Goal: Information Seeking & Learning: Learn about a topic

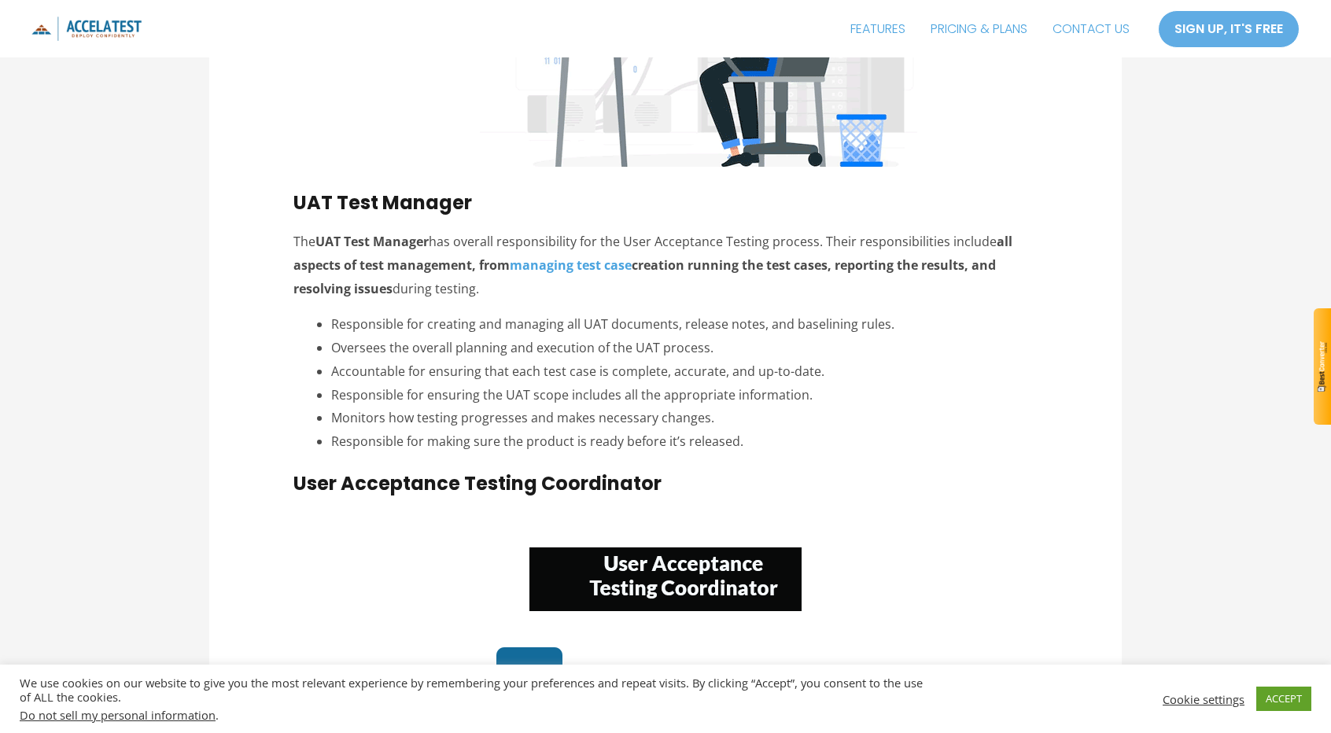
scroll to position [2438, 0]
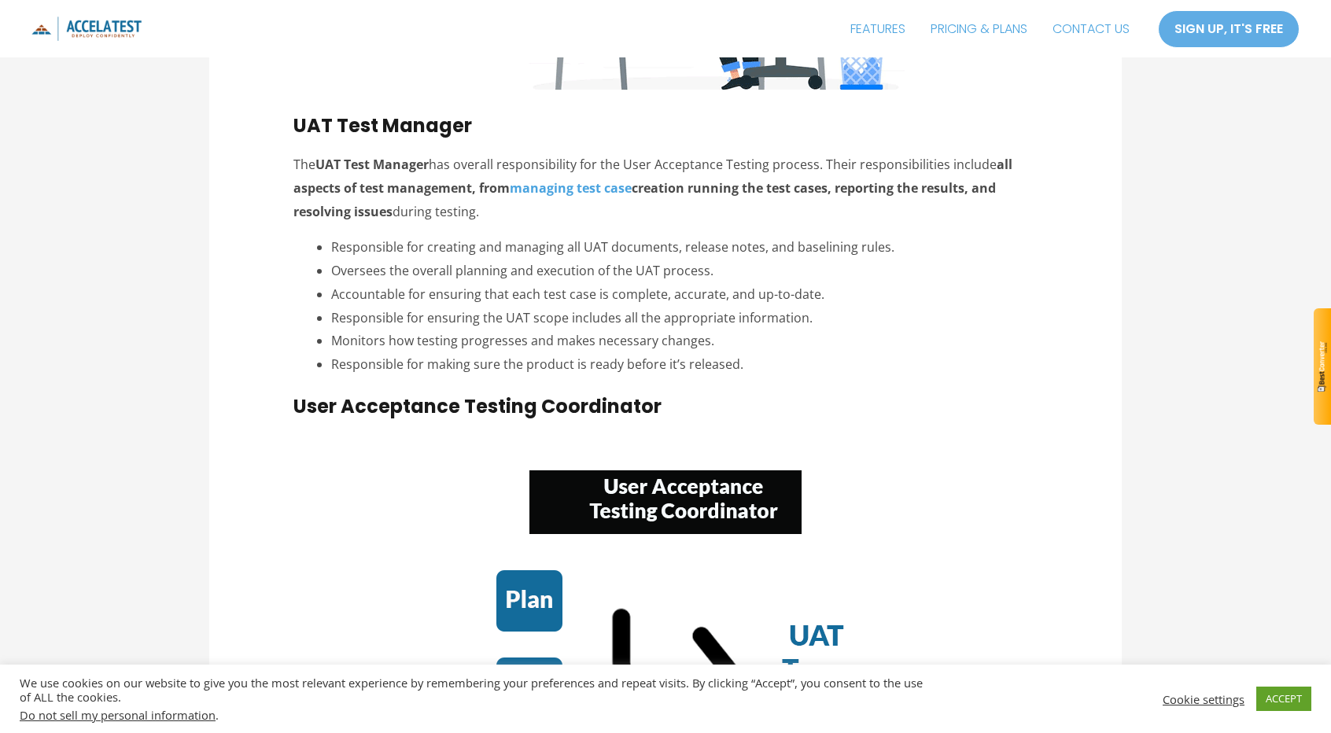
drag, startPoint x: 293, startPoint y: 129, endPoint x: 767, endPoint y: 368, distance: 531.0
copy div "UAT Test Manager The UAT Test Manager has overall responsibility for the User A…"
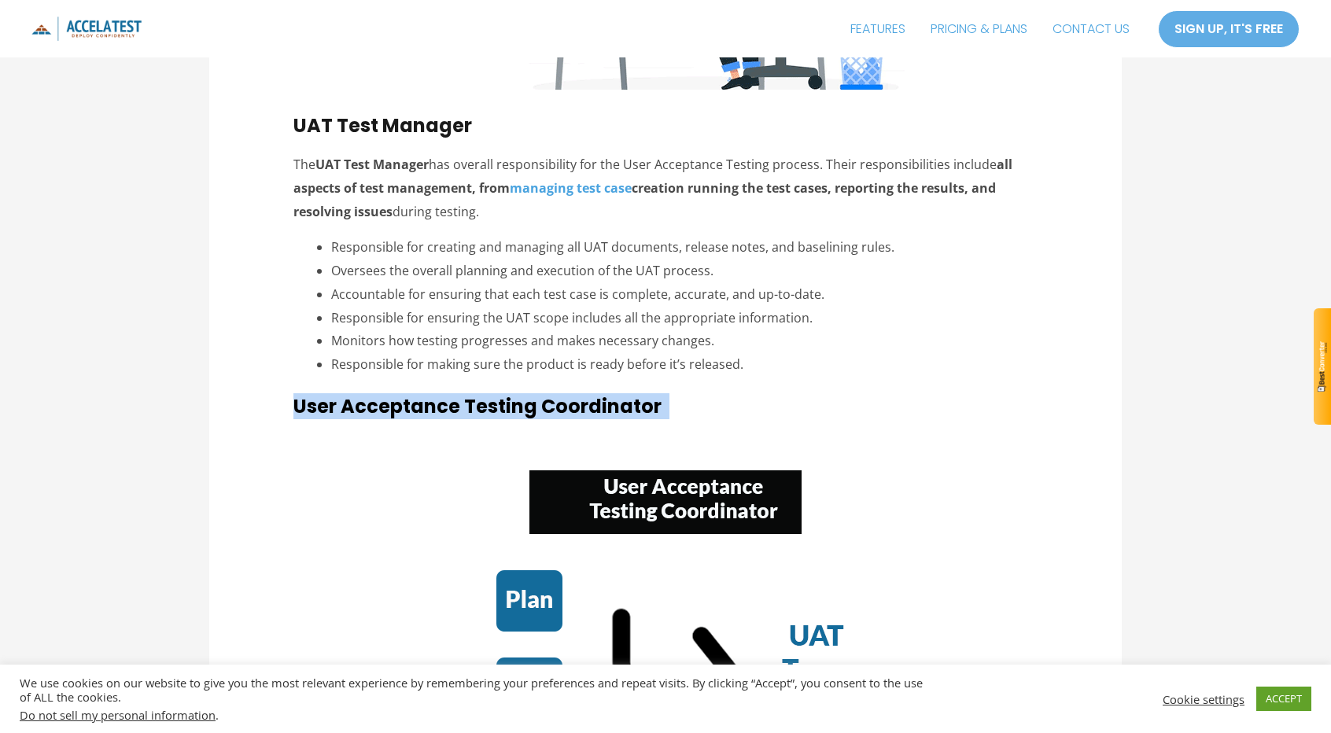
drag, startPoint x: 289, startPoint y: 402, endPoint x: 667, endPoint y: 404, distance: 377.5
copy span "User Acceptance Testing Coordinator"
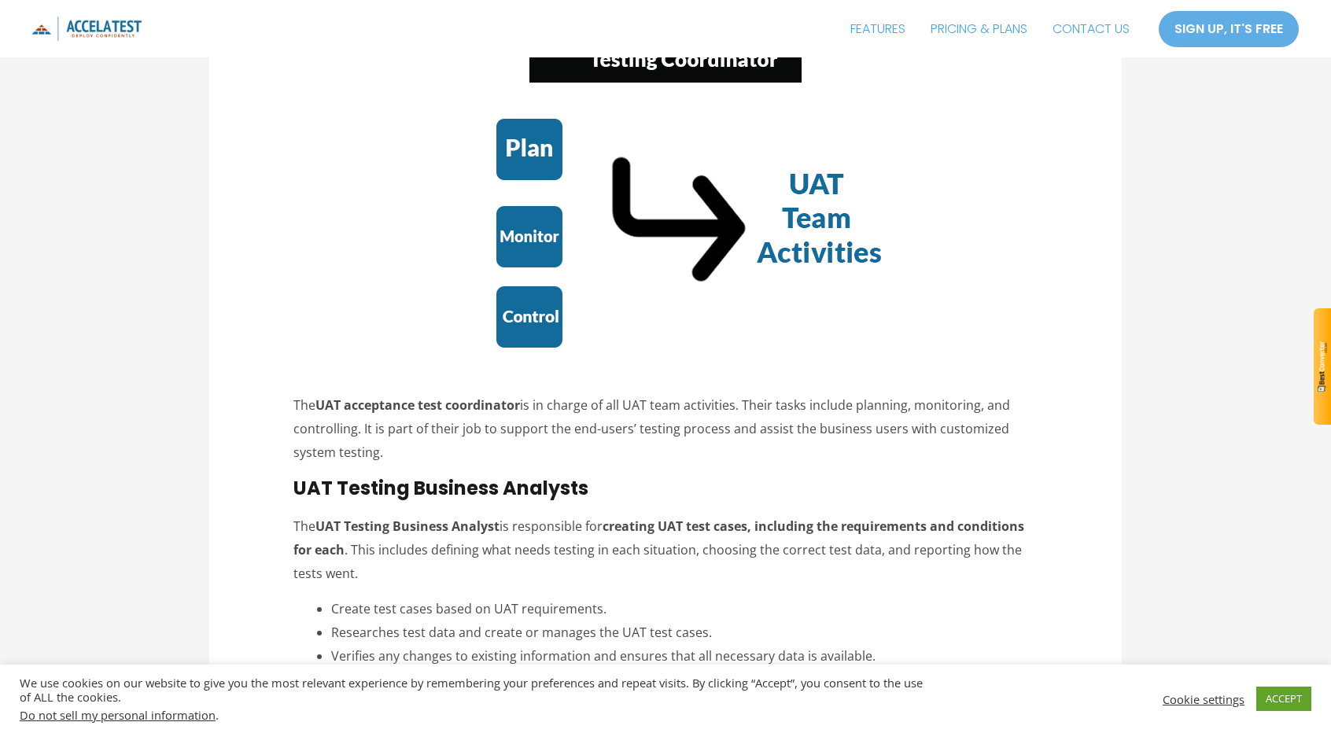
scroll to position [2910, 0]
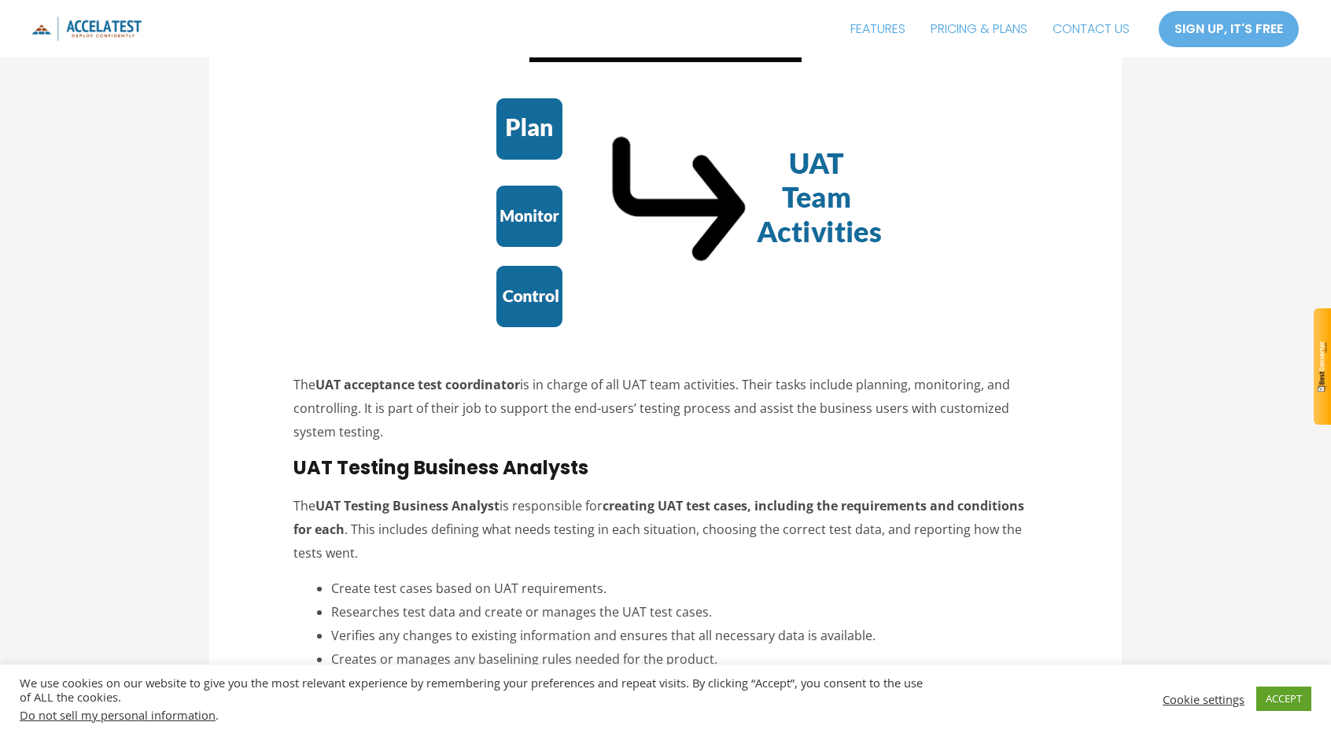
click at [394, 434] on p "The UAT acceptance test coordinator is in charge of all UAT team activities. Th…" at bounding box center [665, 409] width 745 height 70
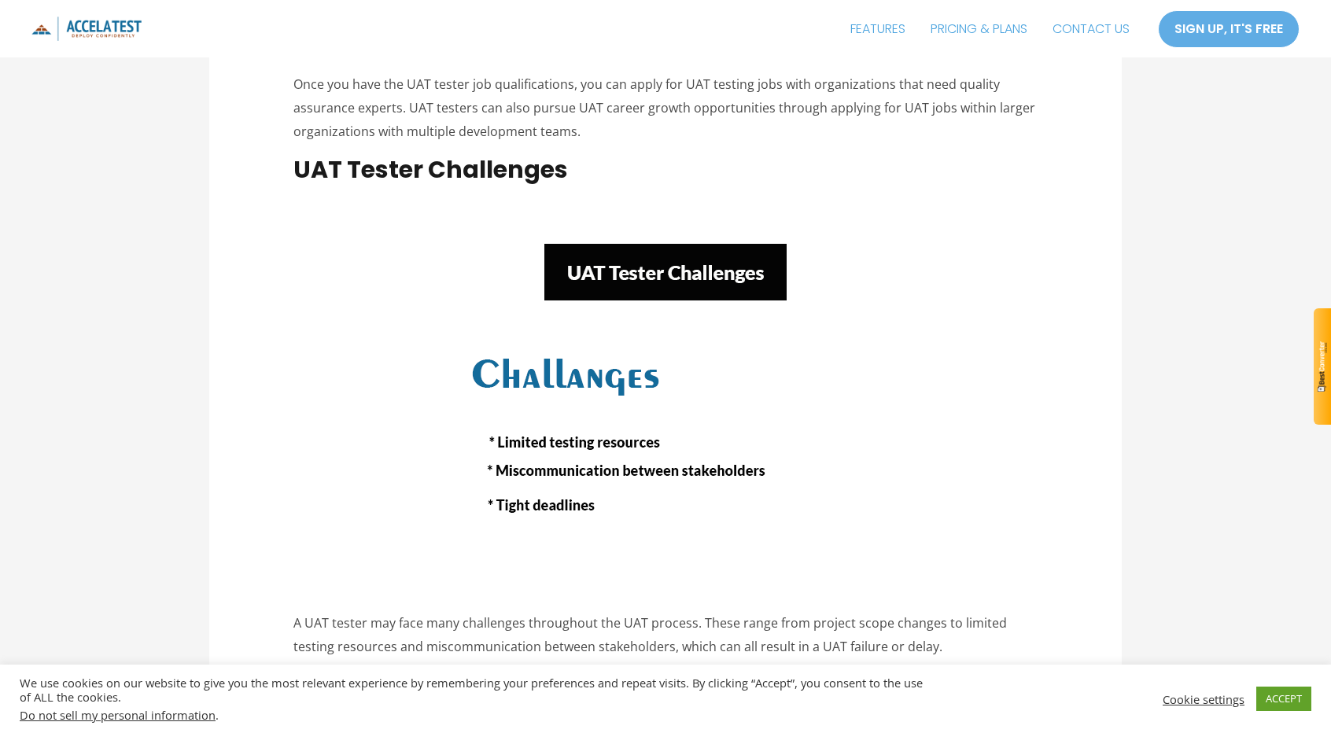
scroll to position [6010, 0]
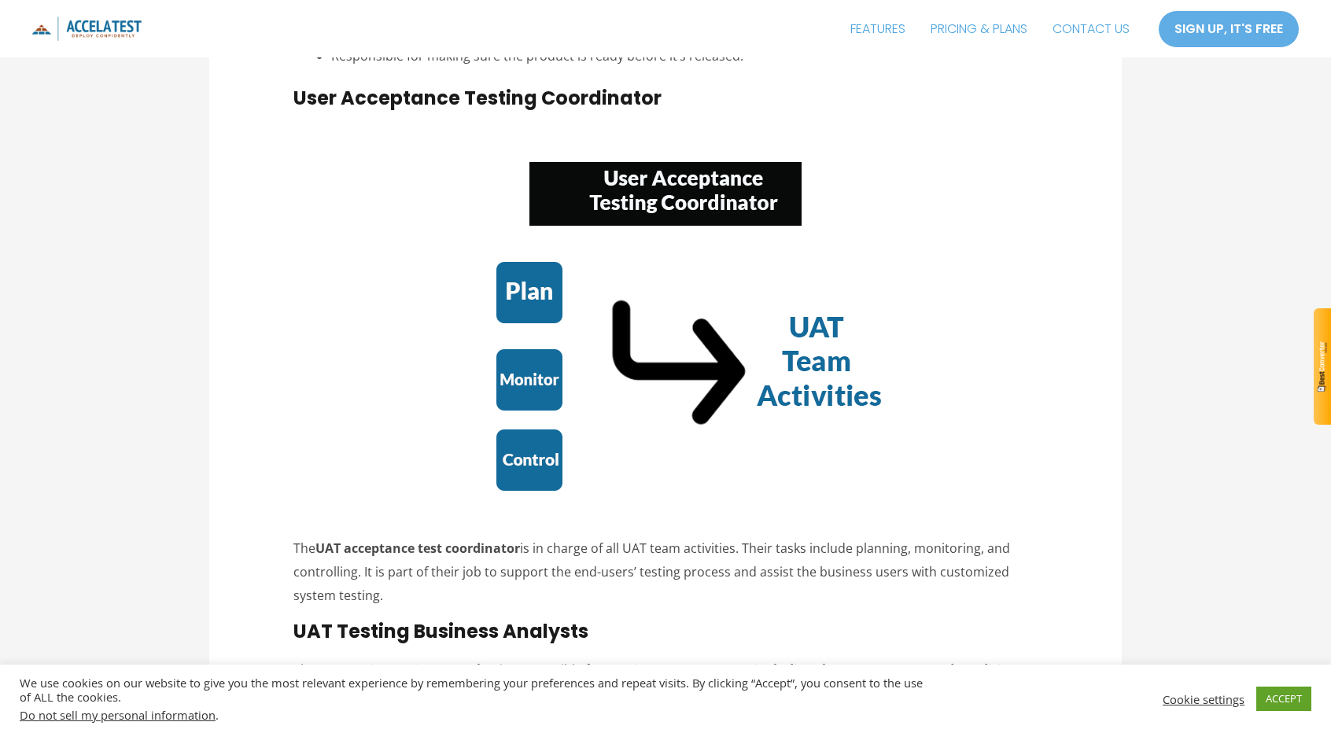
scroll to position [2831, 0]
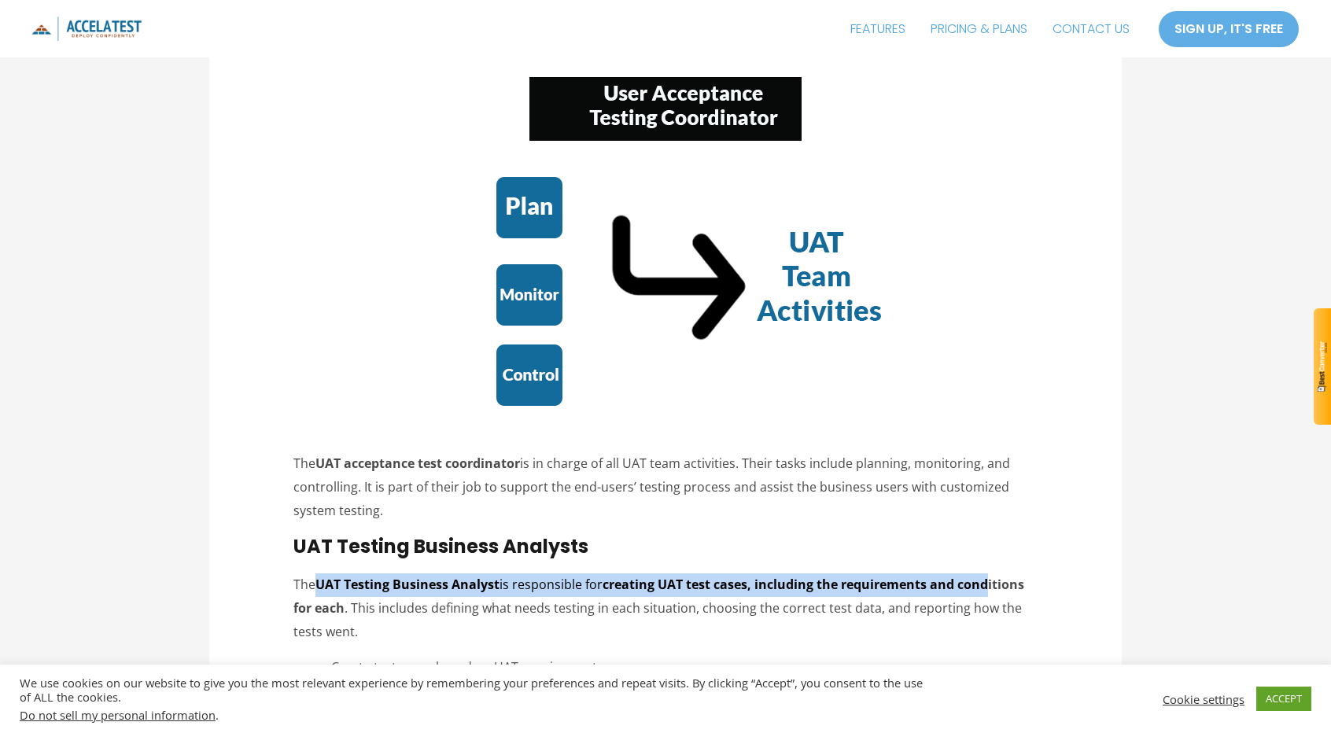
drag, startPoint x: 315, startPoint y: 588, endPoint x: 992, endPoint y: 560, distance: 677.7
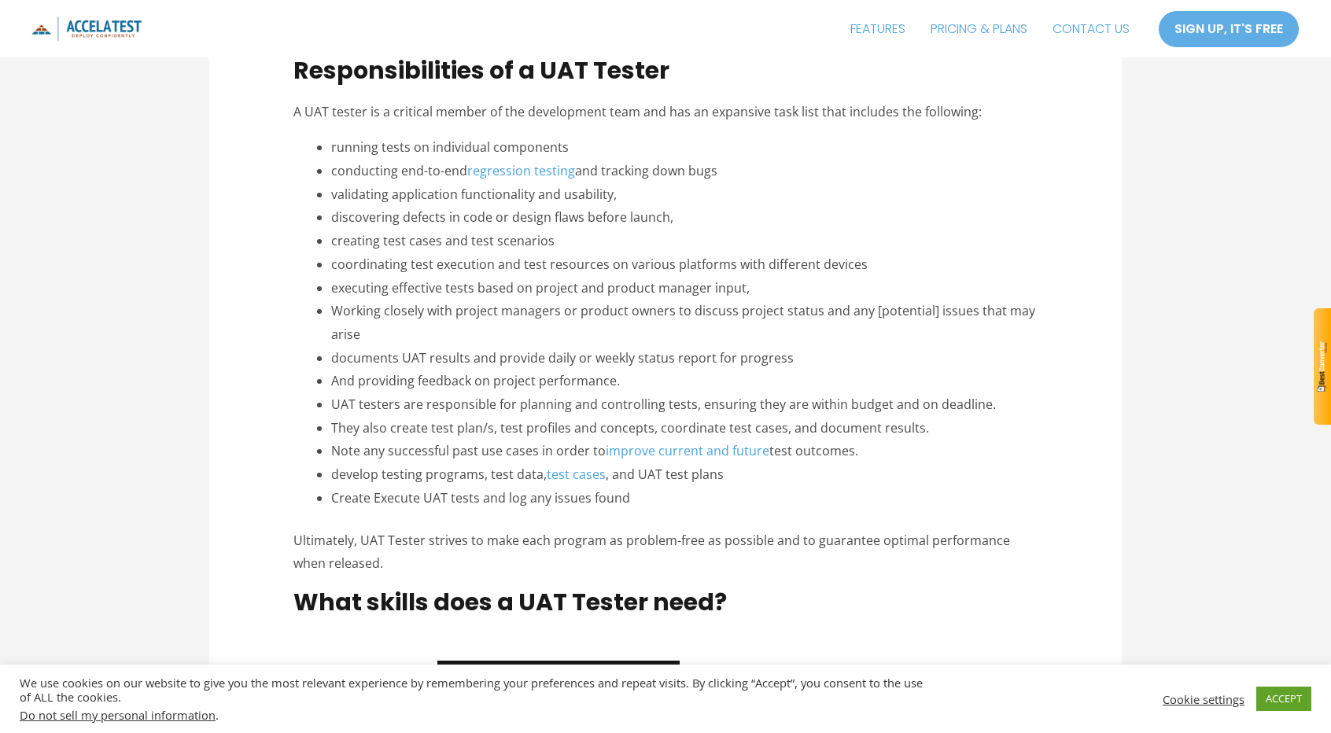
scroll to position [3573, 0]
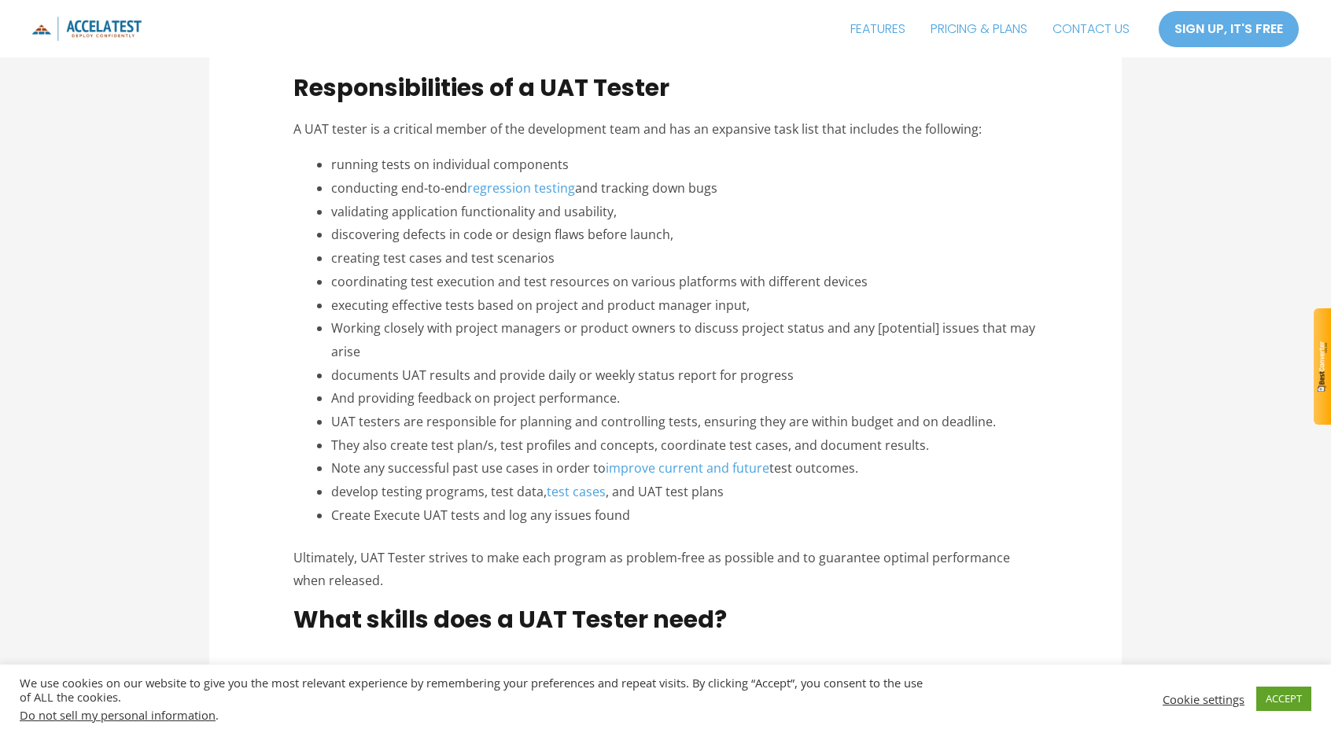
click at [643, 322] on li "Working closely with project managers or product owners to discuss project stat…" at bounding box center [684, 340] width 707 height 46
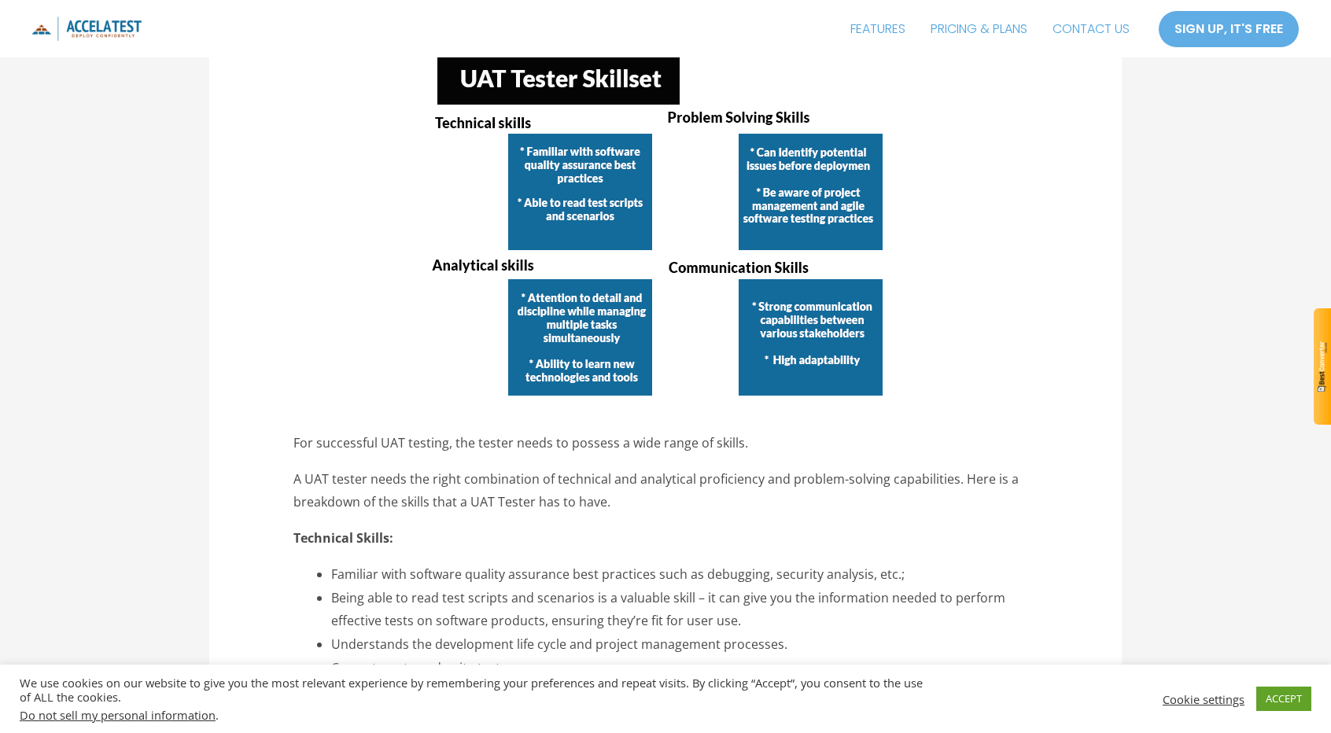
scroll to position [4202, 0]
